Goal: Use online tool/utility: Utilize a website feature to perform a specific function

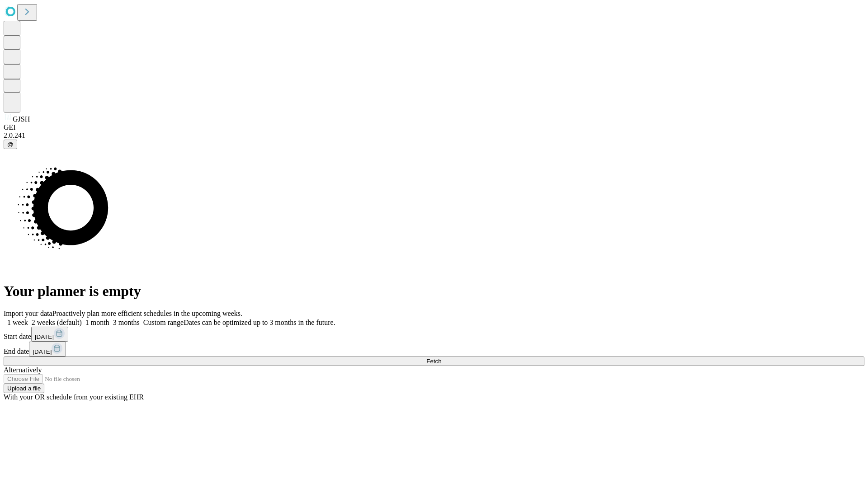
click at [441, 358] on span "Fetch" at bounding box center [433, 361] width 15 height 7
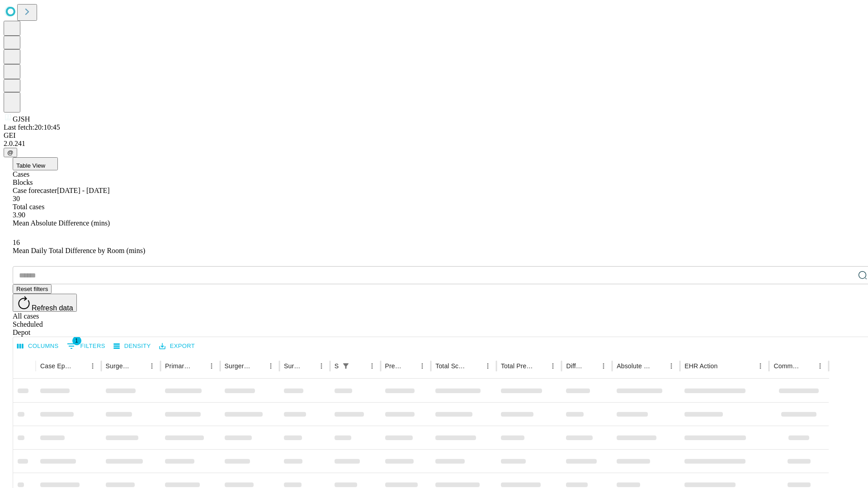
click at [45, 162] on span "Table View" at bounding box center [30, 165] width 29 height 7
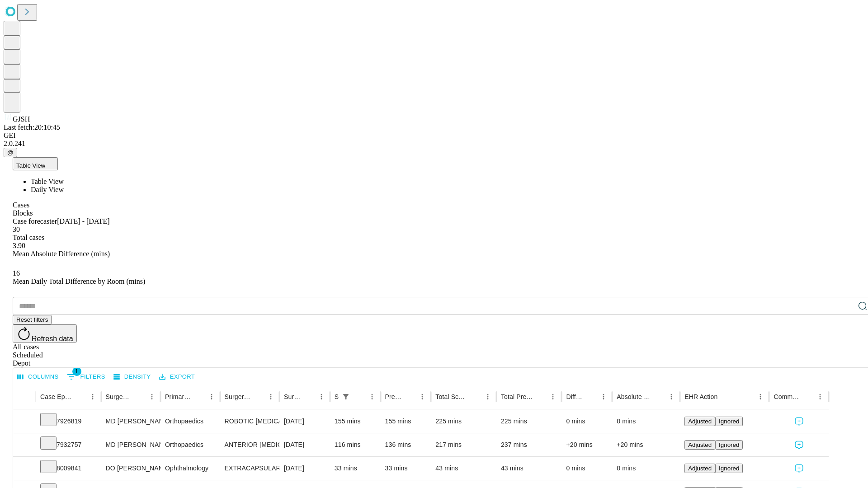
click at [64, 186] on span "Daily View" at bounding box center [47, 190] width 33 height 8
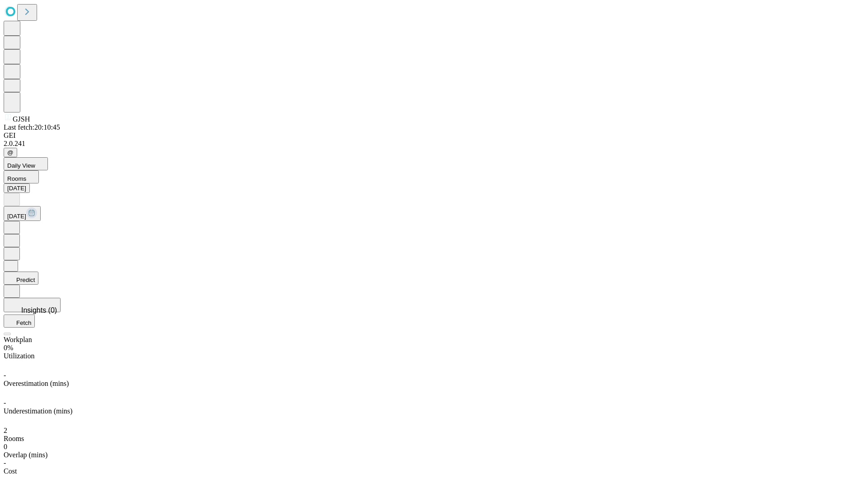
click at [38, 272] on button "Predict" at bounding box center [21, 278] width 35 height 13
